Goal: Information Seeking & Learning: Compare options

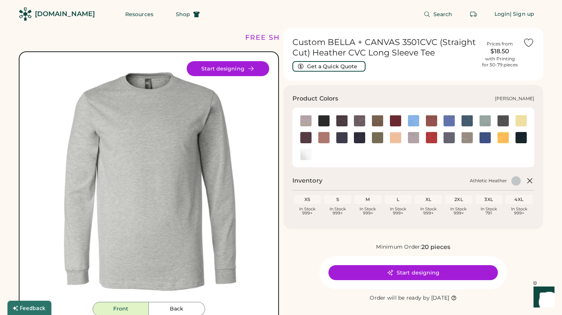
click at [523, 122] on img at bounding box center [521, 120] width 11 height 11
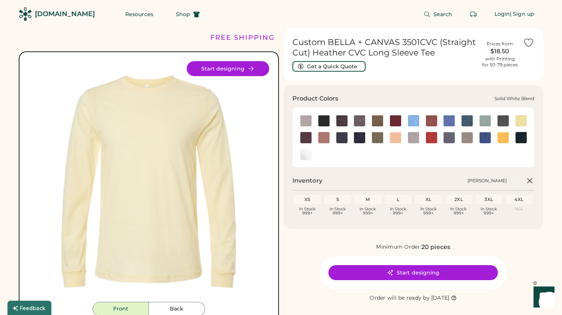
click at [309, 152] on img at bounding box center [305, 154] width 11 height 11
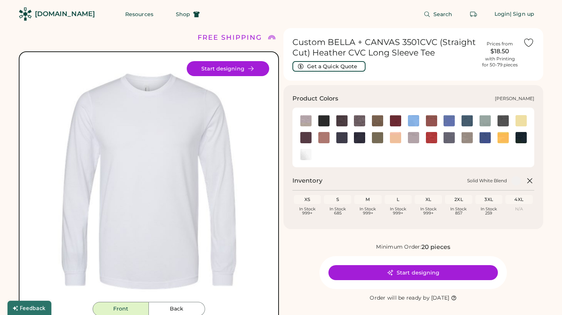
click at [306, 138] on img at bounding box center [305, 137] width 11 height 11
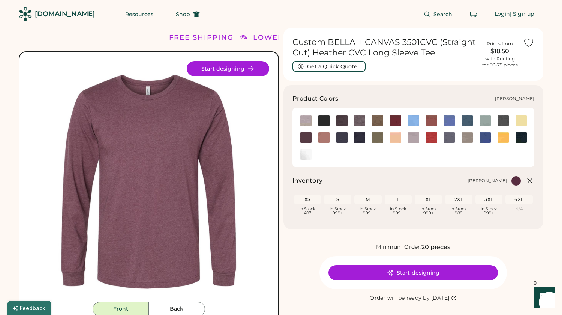
click at [377, 140] on img at bounding box center [377, 137] width 11 height 11
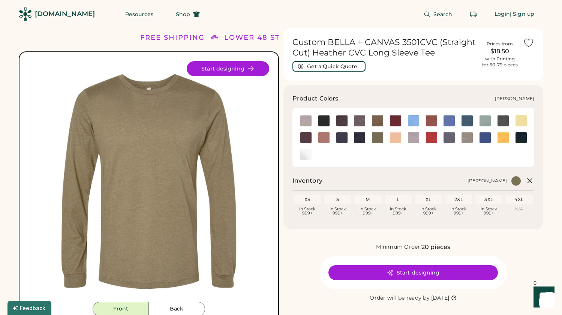
click at [375, 128] on div at bounding box center [378, 120] width 18 height 17
click at [378, 121] on img at bounding box center [377, 120] width 11 height 11
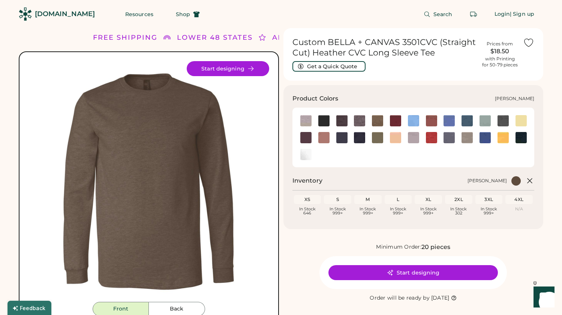
click at [470, 139] on img at bounding box center [467, 137] width 11 height 11
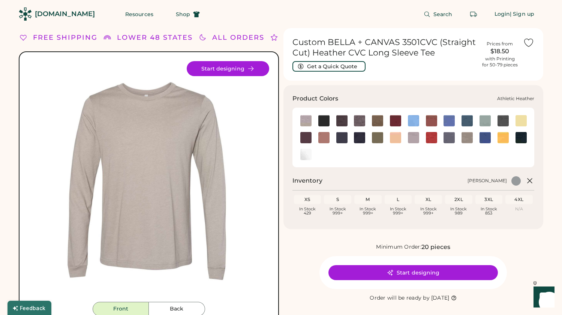
click at [306, 124] on img at bounding box center [305, 120] width 11 height 11
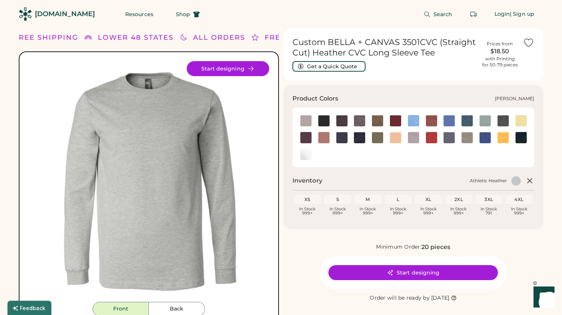
click at [326, 120] on img at bounding box center [323, 120] width 11 height 11
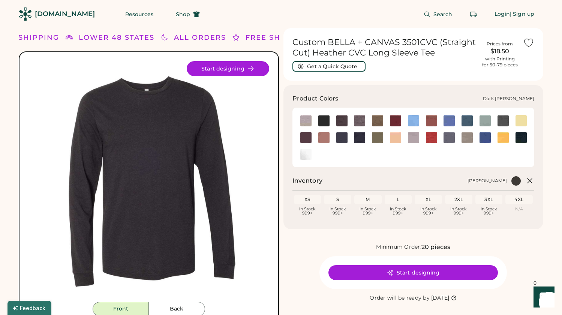
click at [339, 118] on img at bounding box center [341, 120] width 11 height 11
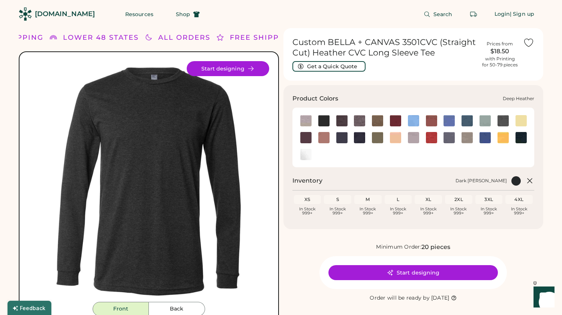
click at [358, 120] on img at bounding box center [359, 120] width 11 height 11
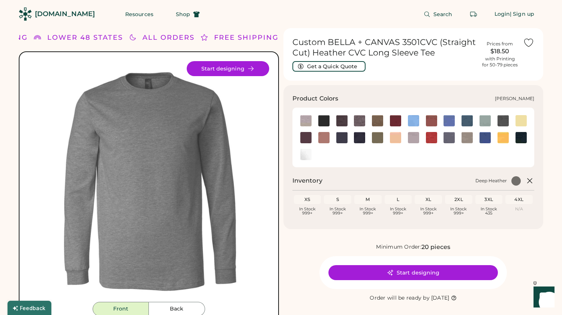
click at [362, 136] on img at bounding box center [359, 137] width 11 height 11
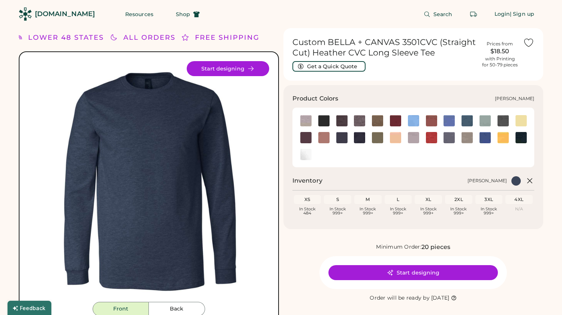
click at [397, 117] on img at bounding box center [395, 120] width 11 height 11
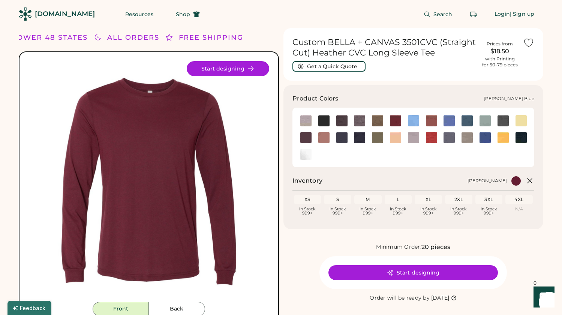
click at [413, 119] on img at bounding box center [413, 120] width 11 height 11
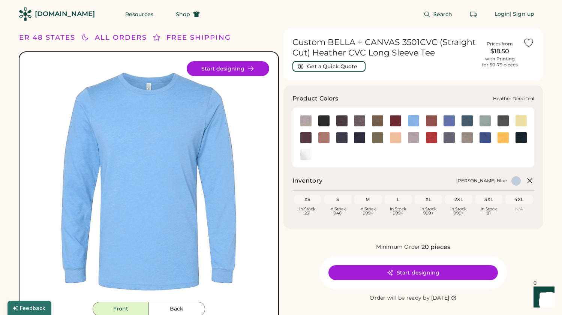
click at [465, 118] on img at bounding box center [467, 120] width 11 height 11
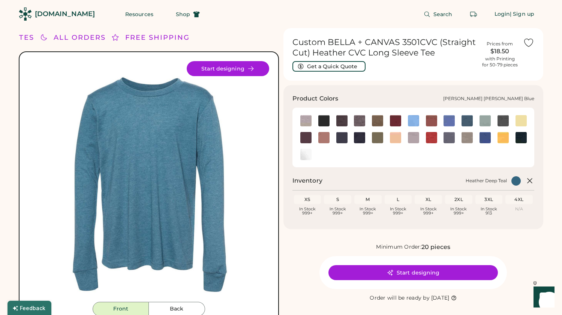
click at [482, 119] on img at bounding box center [485, 120] width 11 height 11
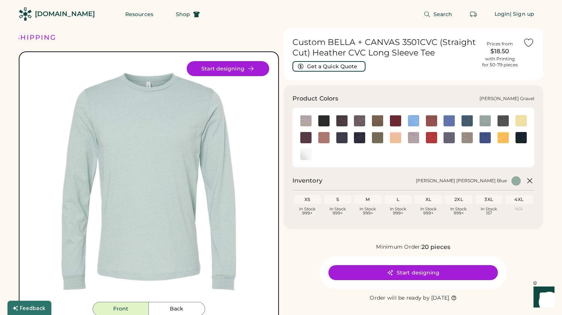
click at [413, 136] on img at bounding box center [413, 137] width 11 height 11
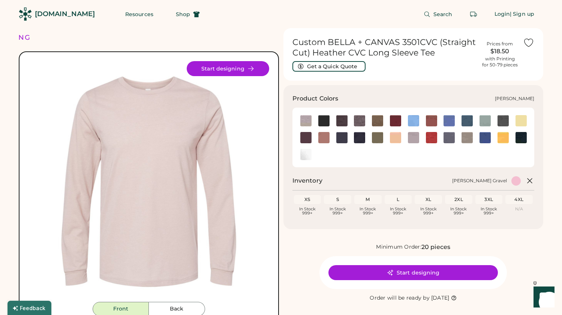
click at [321, 138] on img at bounding box center [323, 137] width 11 height 11
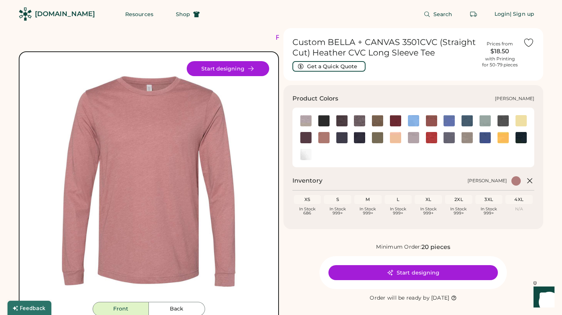
click at [474, 137] on div at bounding box center [467, 137] width 18 height 11
click at [468, 137] on img at bounding box center [467, 137] width 11 height 11
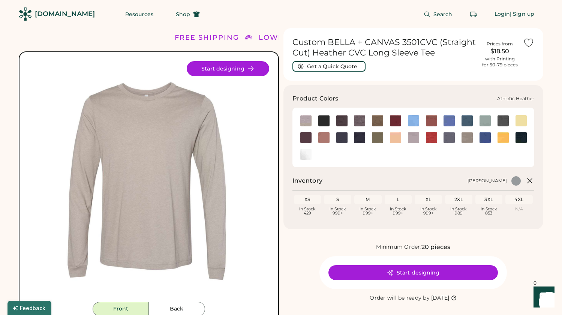
click at [309, 117] on img at bounding box center [305, 120] width 11 height 11
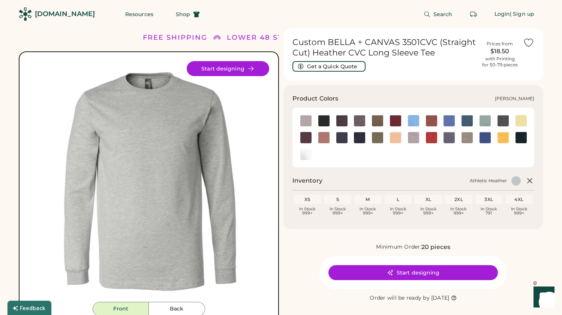
click at [373, 122] on img at bounding box center [377, 120] width 11 height 11
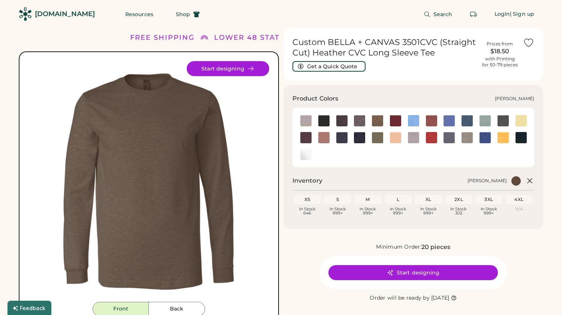
click at [402, 124] on div at bounding box center [396, 120] width 18 height 11
click at [394, 124] on img at bounding box center [395, 120] width 11 height 11
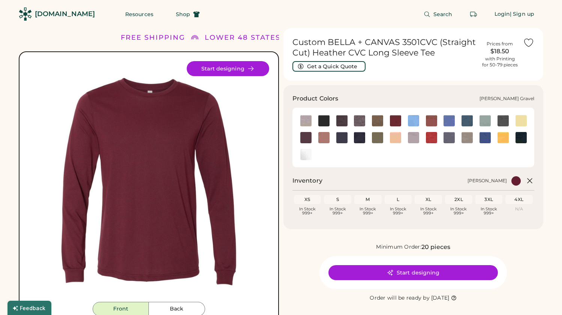
click at [410, 138] on img at bounding box center [413, 137] width 11 height 11
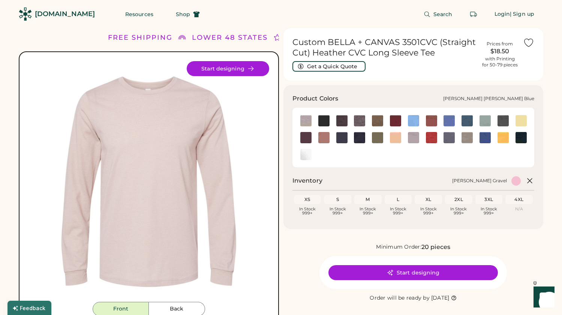
click at [483, 117] on img at bounding box center [485, 120] width 11 height 11
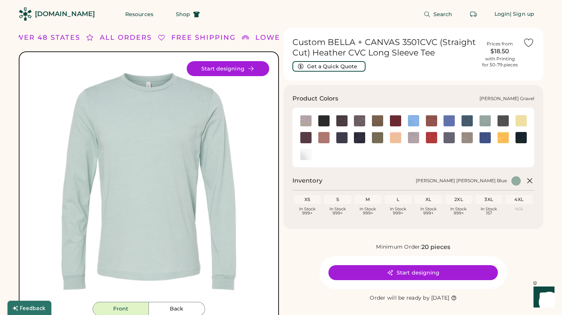
click at [409, 137] on img at bounding box center [413, 137] width 11 height 11
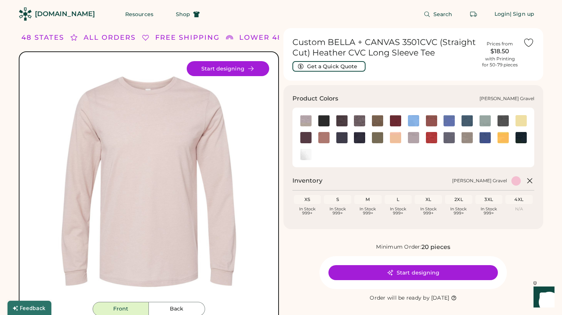
click at [416, 135] on img at bounding box center [413, 137] width 11 height 11
click at [467, 140] on img at bounding box center [467, 137] width 11 height 11
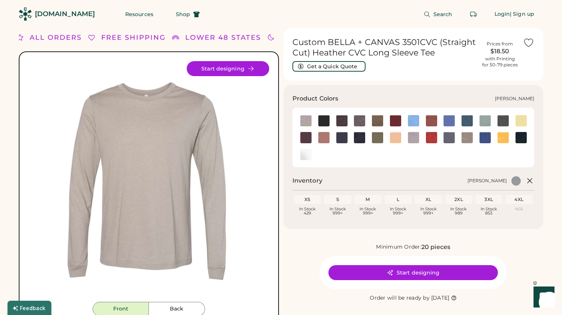
click at [468, 134] on img at bounding box center [467, 137] width 11 height 11
click at [306, 122] on img at bounding box center [305, 120] width 11 height 11
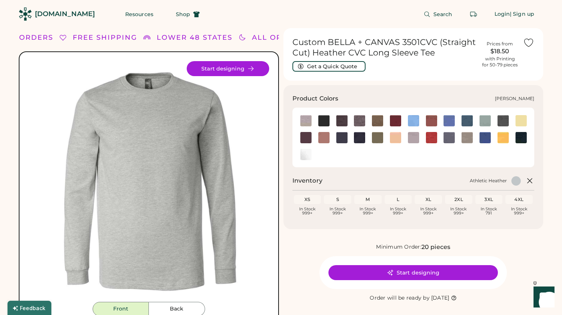
click at [464, 137] on img at bounding box center [467, 137] width 11 height 11
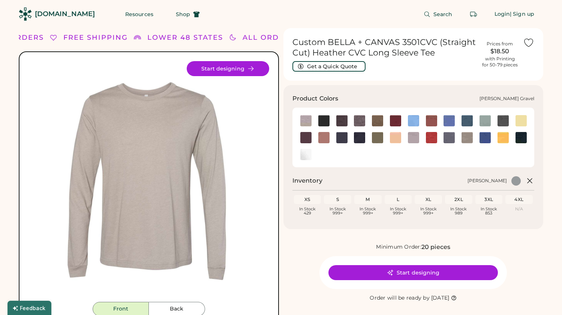
click at [410, 136] on img at bounding box center [413, 137] width 11 height 11
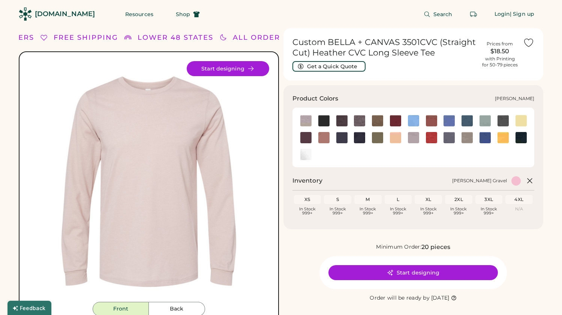
click at [471, 139] on img at bounding box center [467, 137] width 11 height 11
